Goal: Task Accomplishment & Management: Complete application form

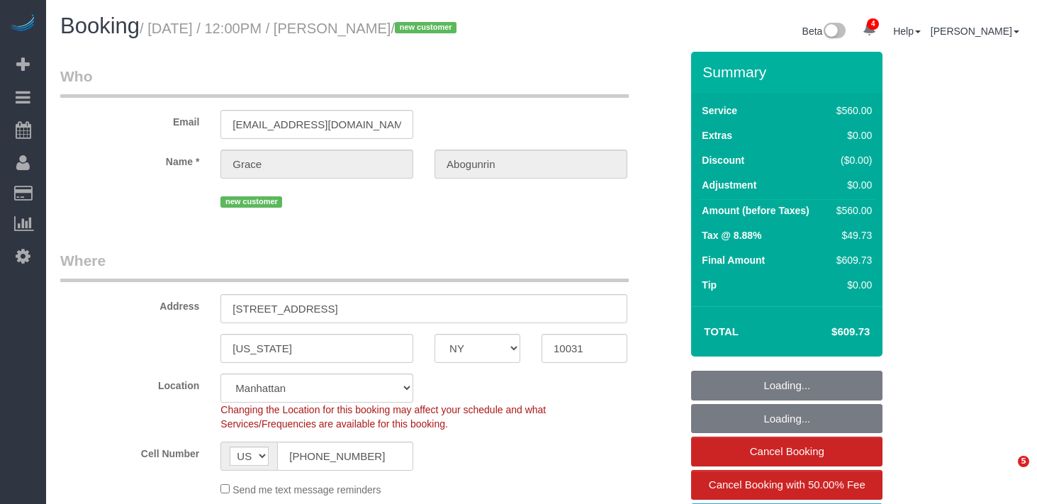
select select "NY"
select select "2"
select select "210"
select select "number:60"
select select "number:75"
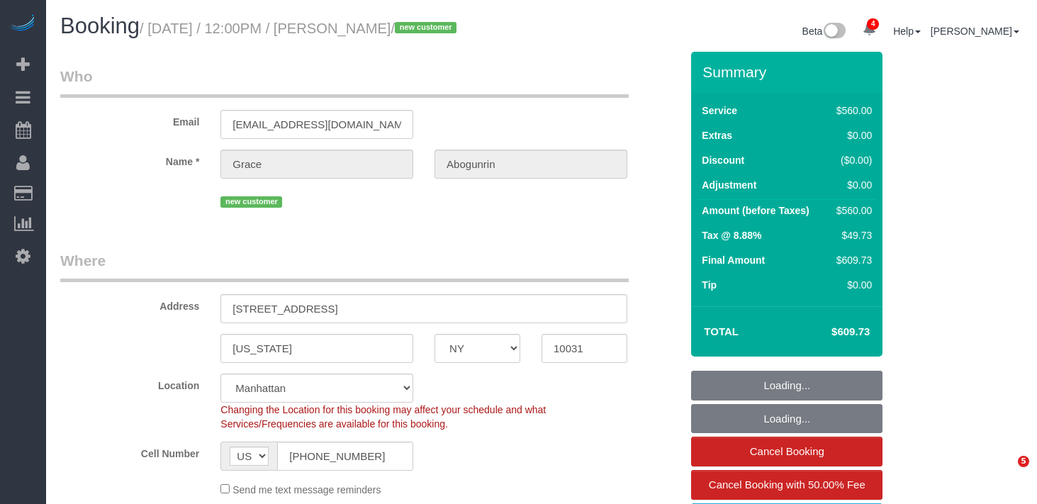
select select "number:15"
select select "number:5"
select select "spot1"
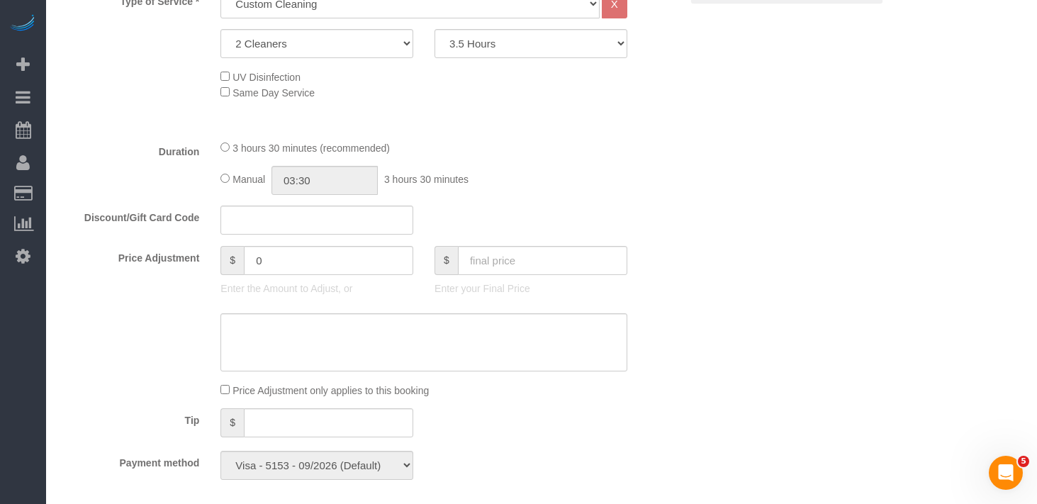
scroll to position [632, 0]
click at [535, 57] on select "2 Hours 2.5 Hours 3 Hours 3.5 Hours 4 Hours 4.5 Hours 5 Hours 5.5 Hours 6 Hours…" at bounding box center [531, 42] width 193 height 29
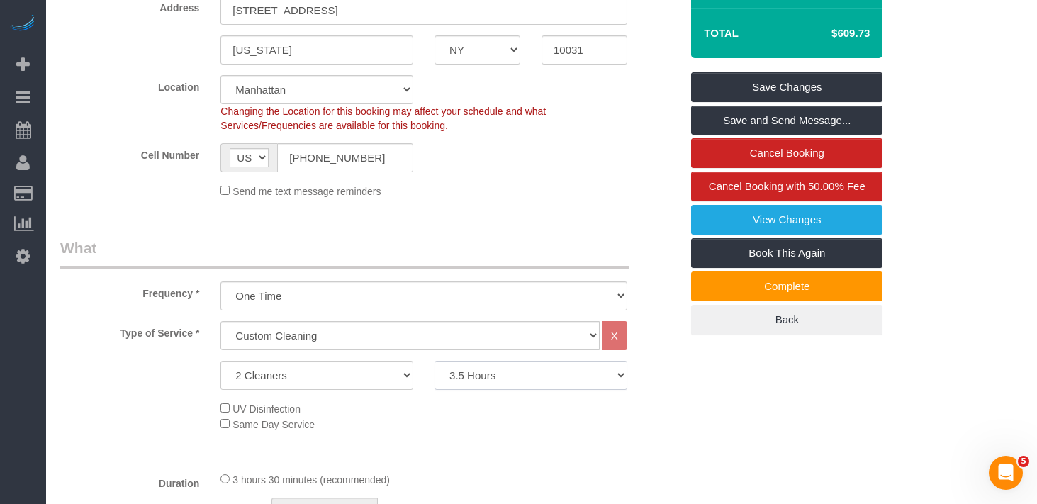
scroll to position [334, 0]
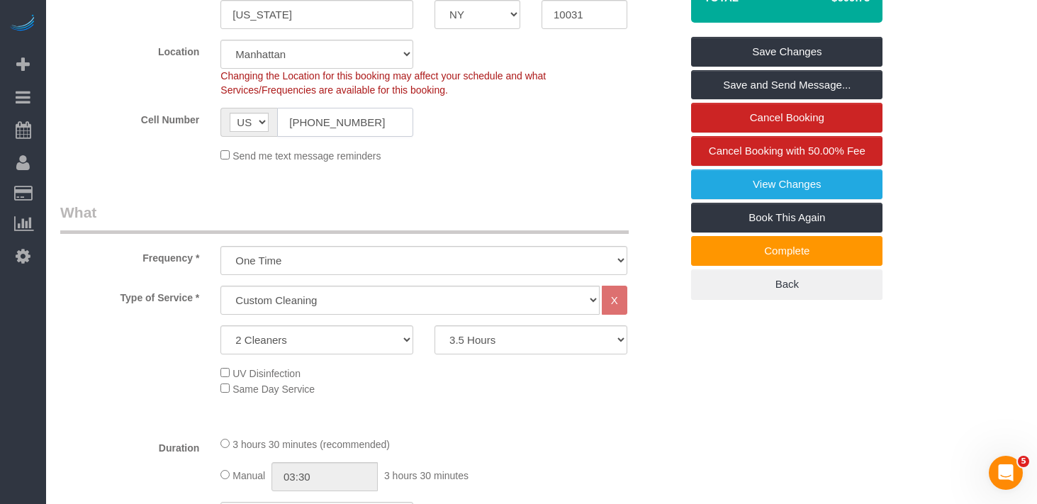
click at [350, 137] on input "[PHONE_NUMBER]" at bounding box center [345, 122] width 136 height 29
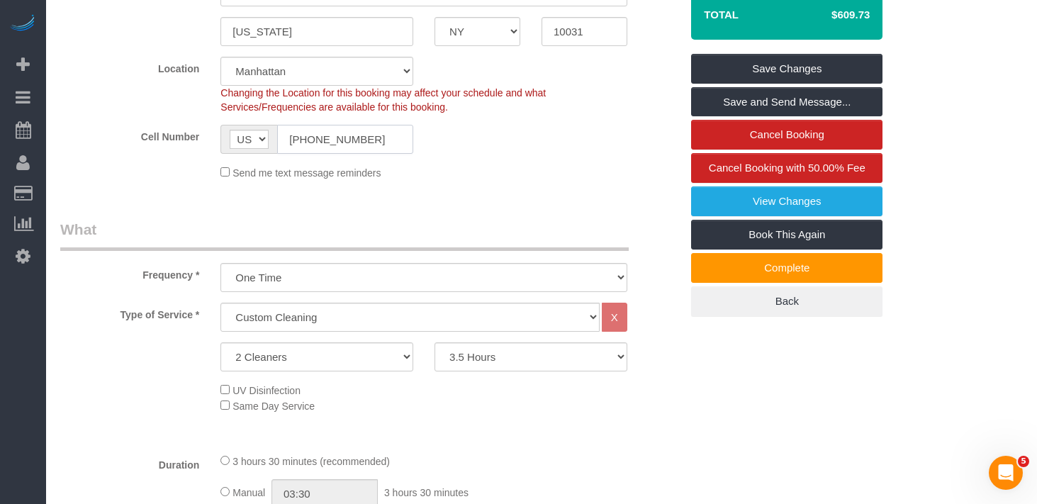
scroll to position [323, 0]
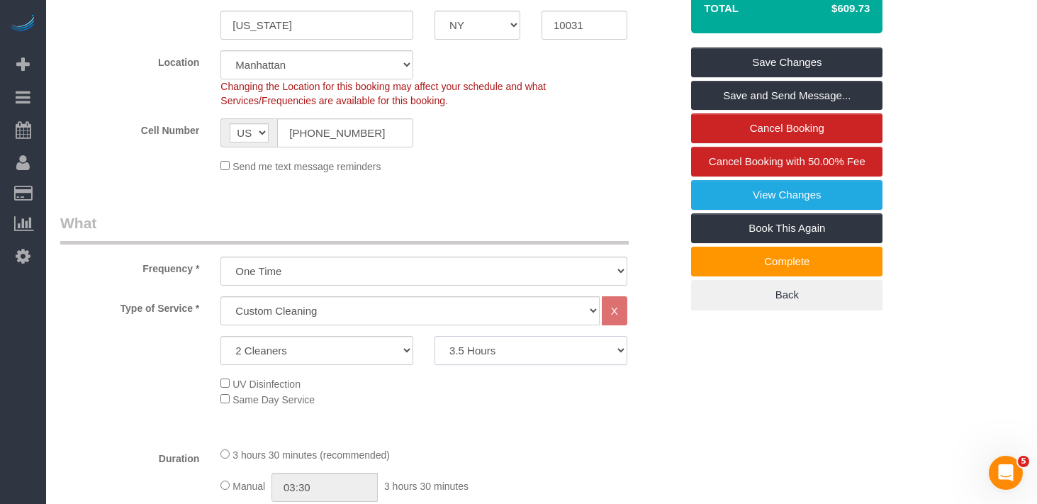
click at [490, 365] on select "2 Hours 2.5 Hours 3 Hours 3.5 Hours 4 Hours 4.5 Hours 5 Hours 5.5 Hours 6 Hours…" at bounding box center [531, 350] width 193 height 29
select select "270"
click at [435, 353] on select "2 Hours 2.5 Hours 3 Hours 3.5 Hours 4 Hours 4.5 Hours 5 Hours 5.5 Hours 6 Hours…" at bounding box center [531, 350] width 193 height 29
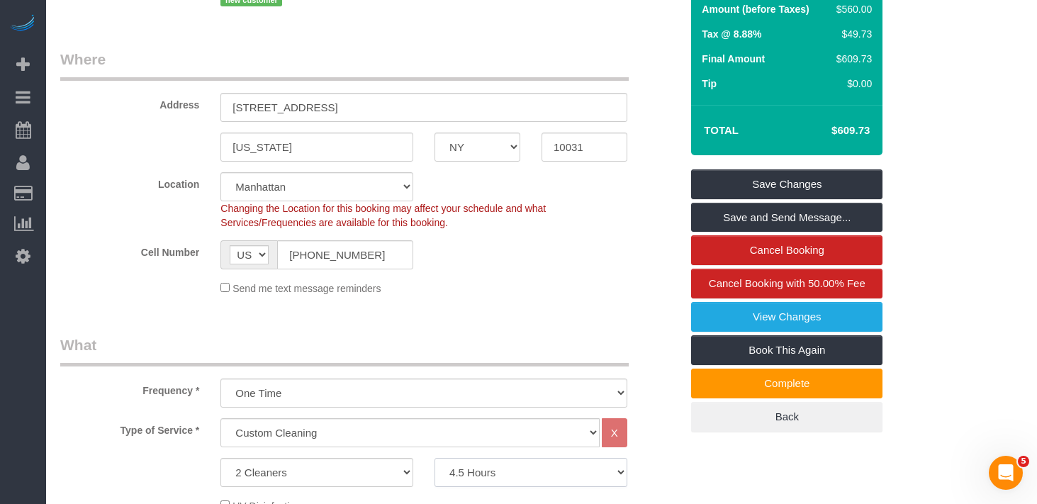
scroll to position [196, 0]
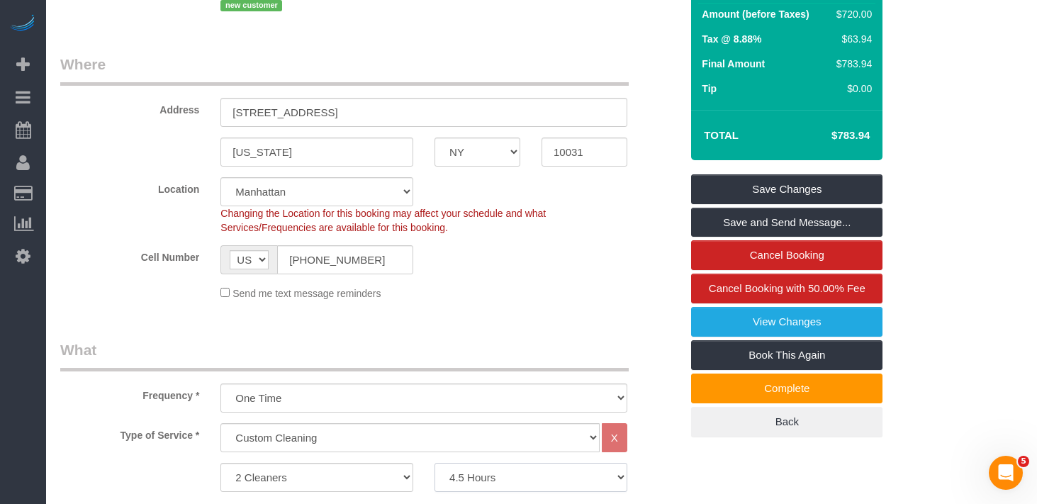
select select "spot42"
click at [730, 238] on link "Save and Send Message..." at bounding box center [786, 223] width 191 height 30
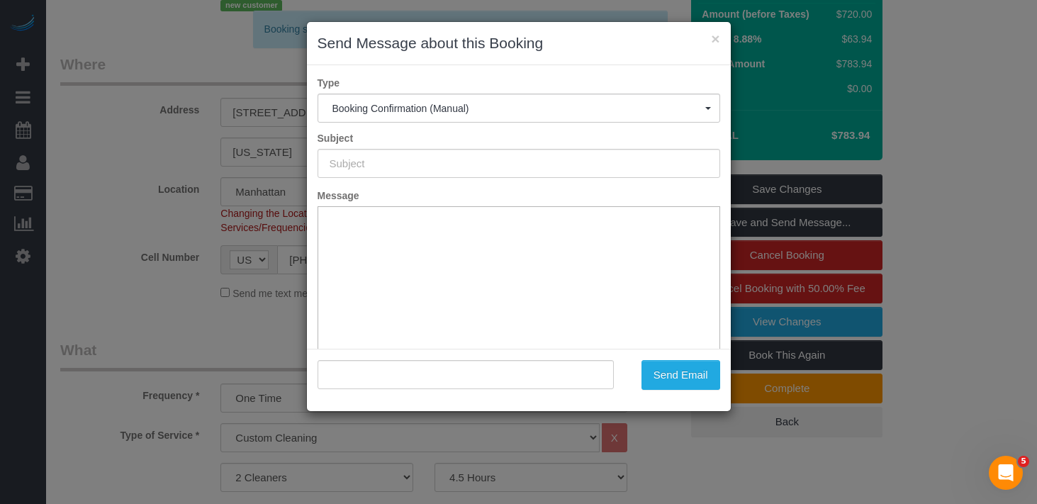
type input "Cleaning Confirmed for 08/26/2025 at 12:00pm"
type input ""Grace Abogunrin" <graceabogunrin@gmail.com>"
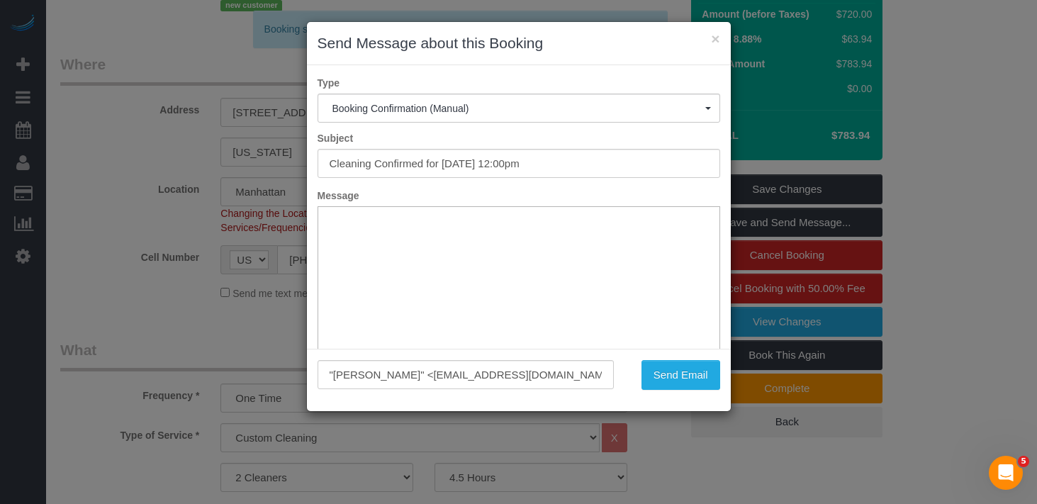
scroll to position [0, 0]
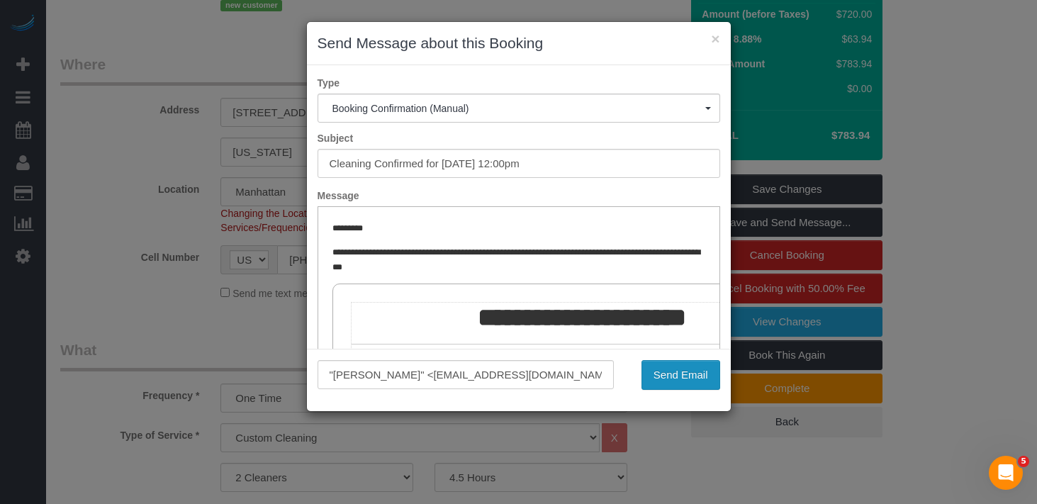
drag, startPoint x: 721, startPoint y: 380, endPoint x: 687, endPoint y: 376, distance: 34.3
click at [720, 380] on div "Send Email" at bounding box center [678, 375] width 106 height 30
click at [684, 376] on button "Send Email" at bounding box center [681, 375] width 79 height 30
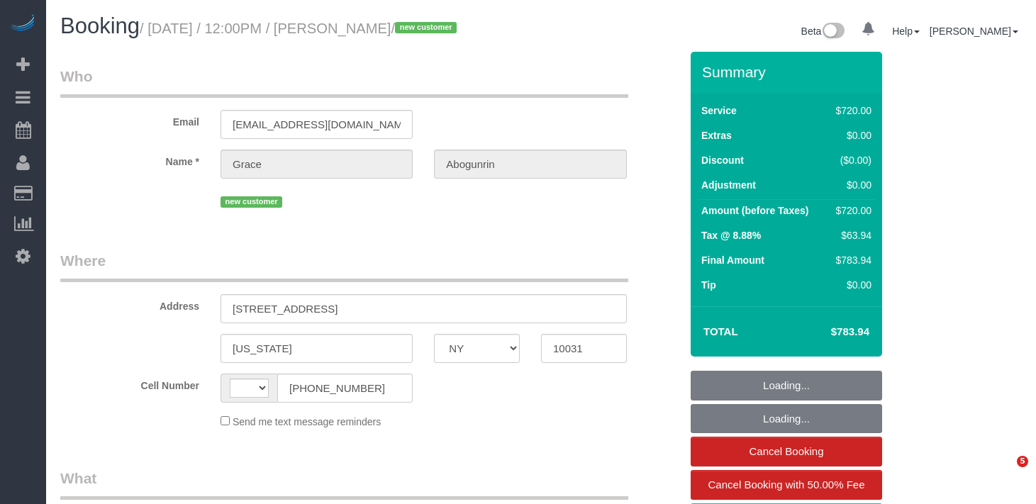
select select "NY"
select select "string:[GEOGRAPHIC_DATA]"
select select "number:60"
select select "number:75"
select select "number:15"
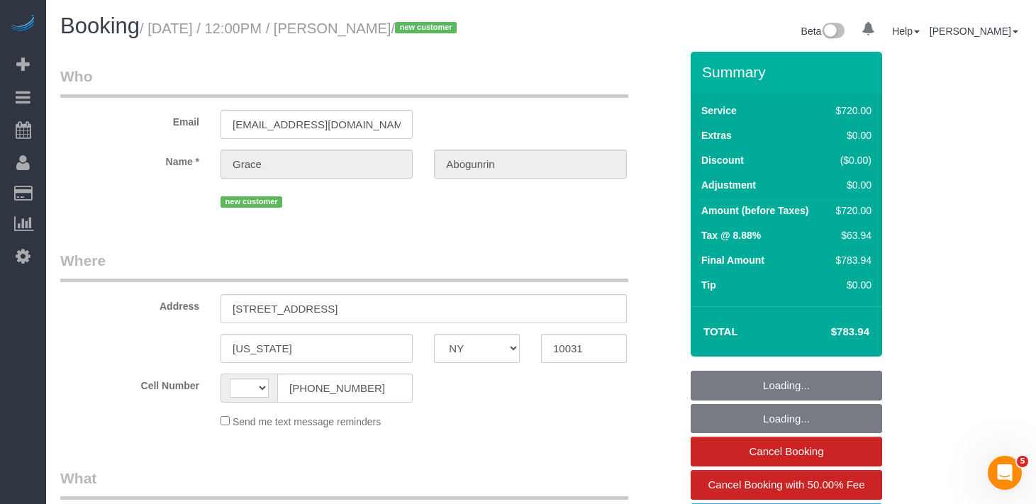
select select "number:5"
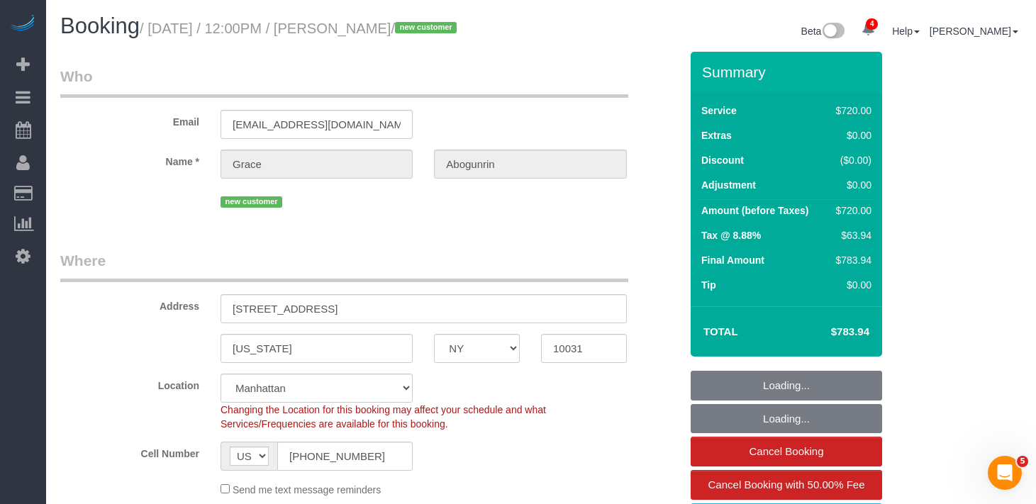
select select "object:940"
select select "2"
select select "270"
select select "spot1"
select select "object:1364"
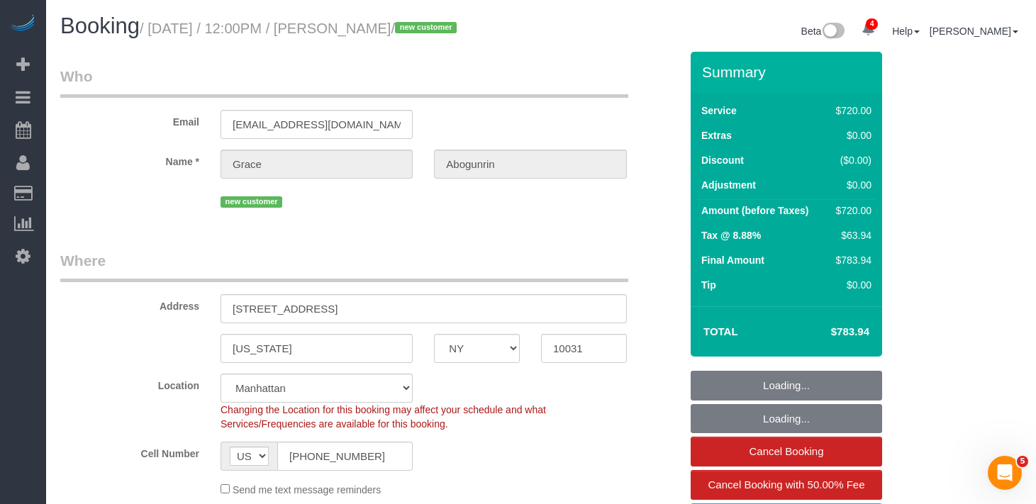
select select "string:stripe-pm_1Rxpt54VGloSiKo7q1aHPImV"
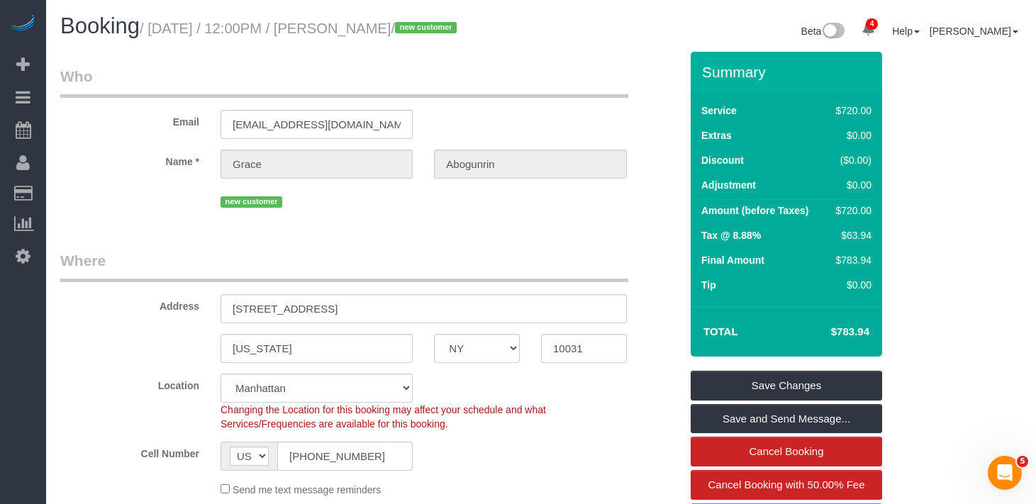
drag, startPoint x: 243, startPoint y: 93, endPoint x: 173, endPoint y: 8, distance: 109.9
click at [240, 91] on legend "Who" at bounding box center [344, 82] width 568 height 32
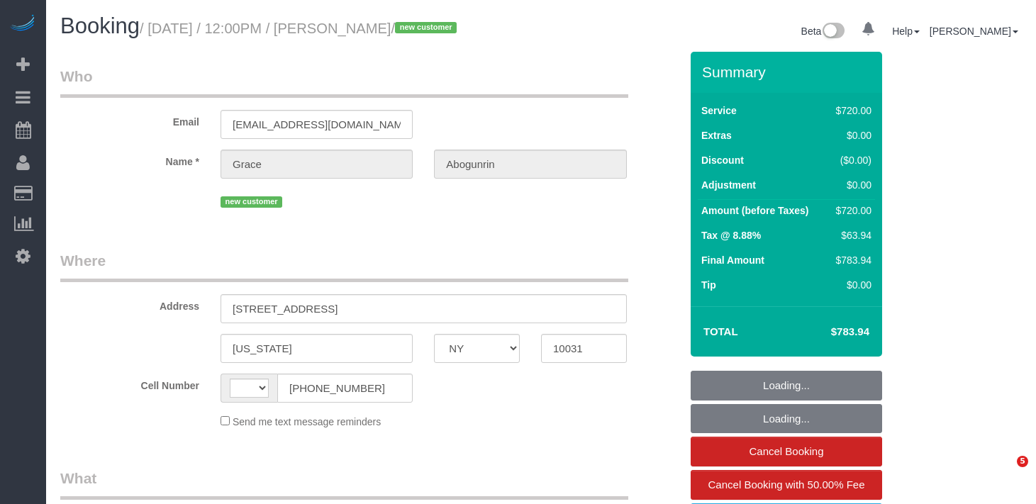
select select "NY"
select select "string:[GEOGRAPHIC_DATA]"
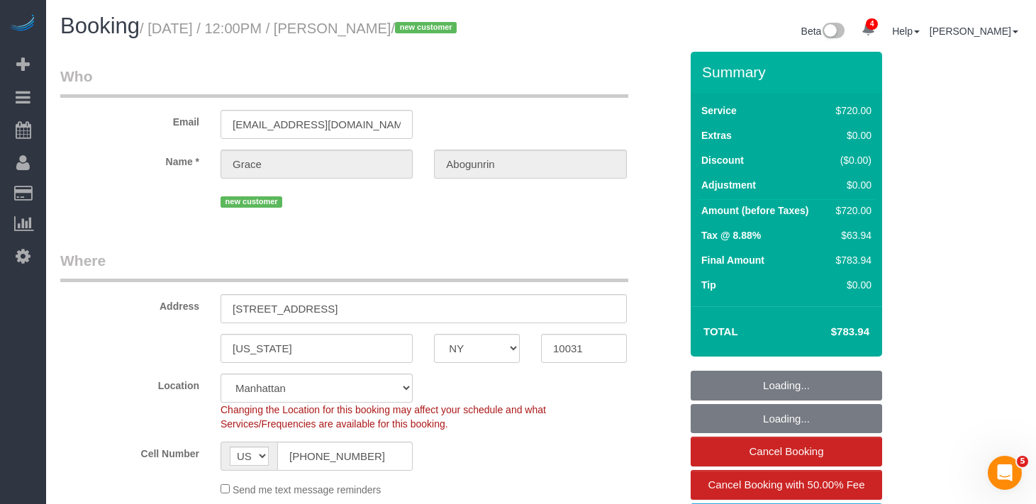
select select "object:799"
select select "string:stripe-pm_1Rxpt54VGloSiKo7q1aHPImV"
select select "2"
select select "270"
select select "spot1"
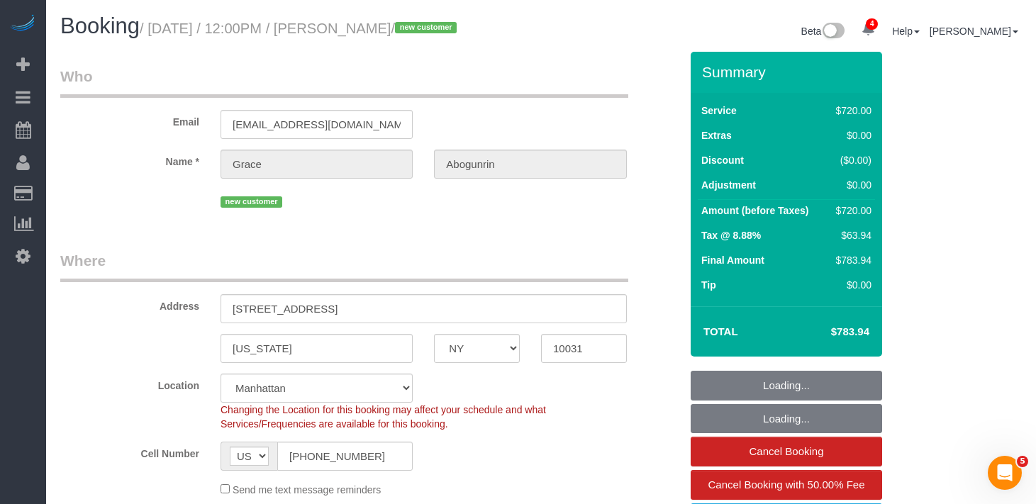
select select "number:60"
select select "number:75"
select select "number:15"
select select "number:5"
